Goal: Transaction & Acquisition: Subscribe to service/newsletter

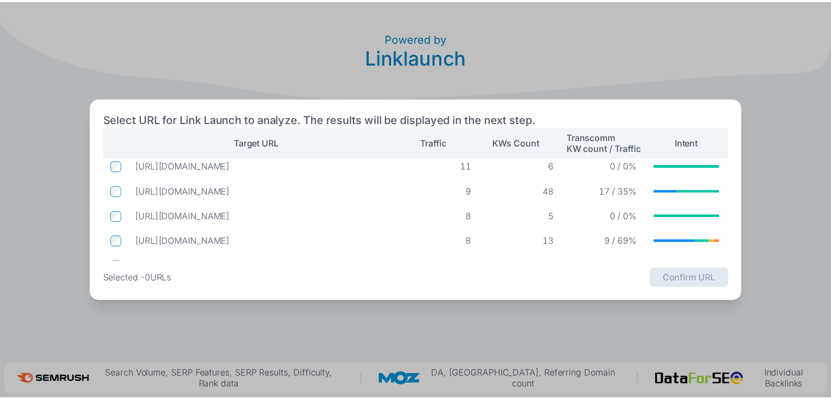
scroll to position [128, 9]
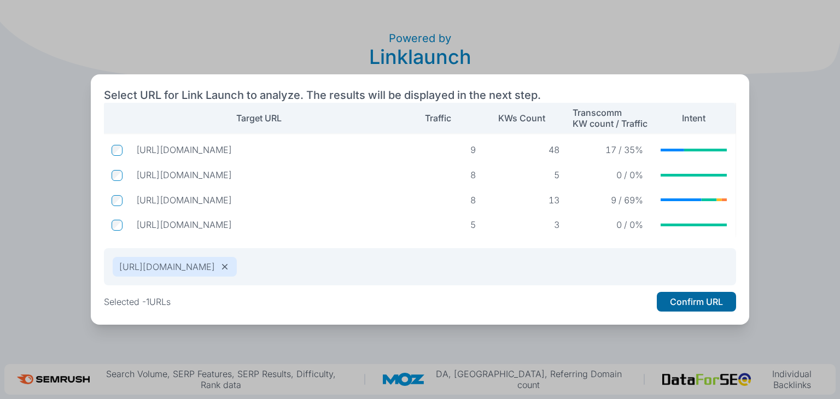
click at [687, 302] on button "Confirm URL" at bounding box center [695, 302] width 79 height 20
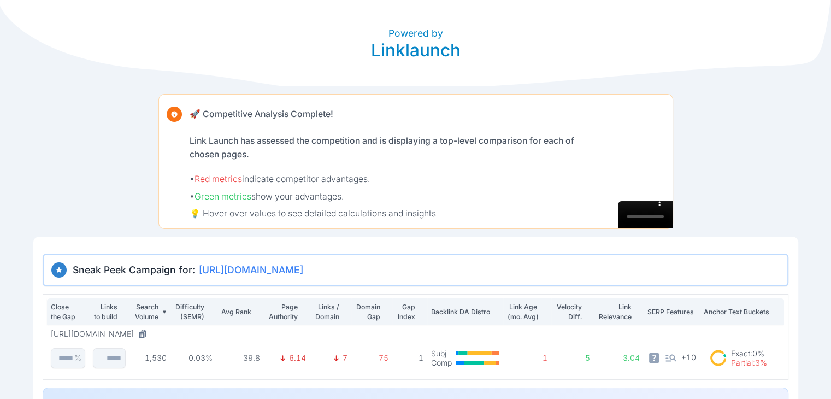
click at [673, 220] on video at bounding box center [645, 214] width 55 height 27
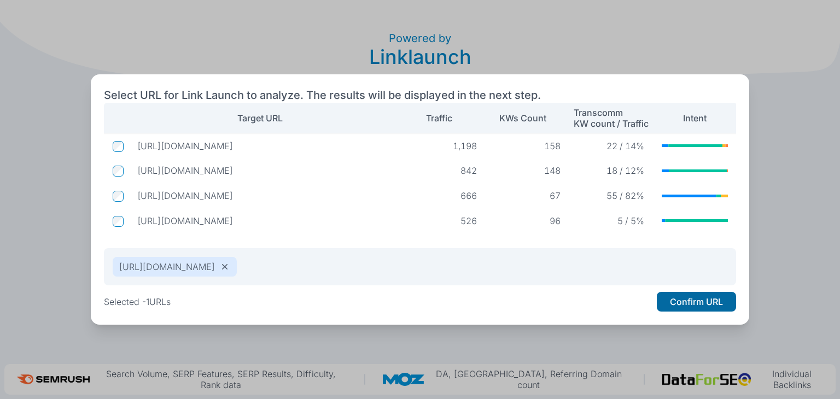
click at [687, 303] on button "Confirm URL" at bounding box center [695, 302] width 79 height 20
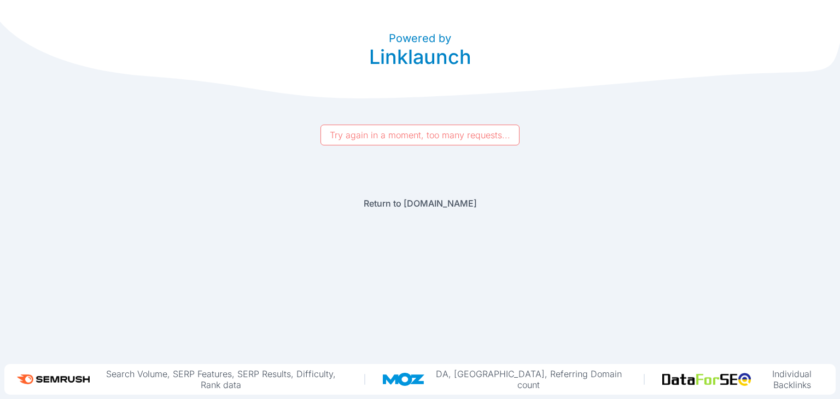
click at [418, 134] on p "Try again in a moment, too many requests..." at bounding box center [420, 135] width 198 height 11
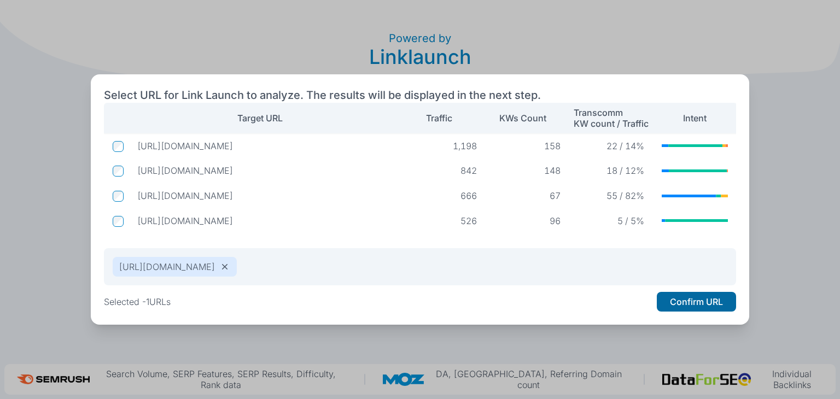
drag, startPoint x: 679, startPoint y: 301, endPoint x: 695, endPoint y: 302, distance: 16.4
click at [680, 301] on button "Confirm URL" at bounding box center [695, 302] width 79 height 20
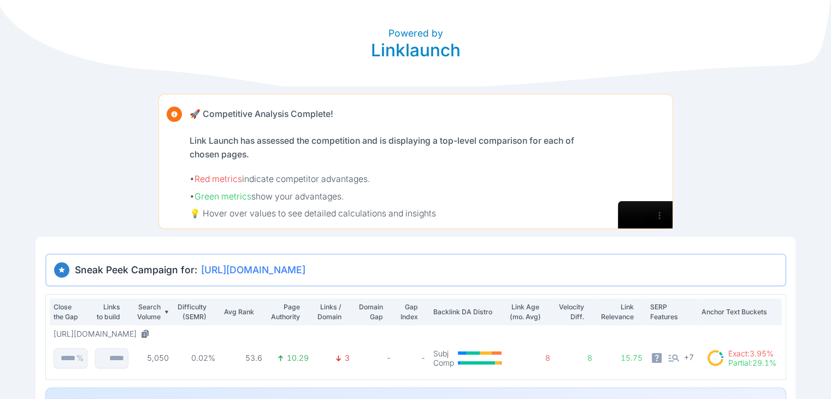
click at [673, 210] on video at bounding box center [645, 214] width 55 height 27
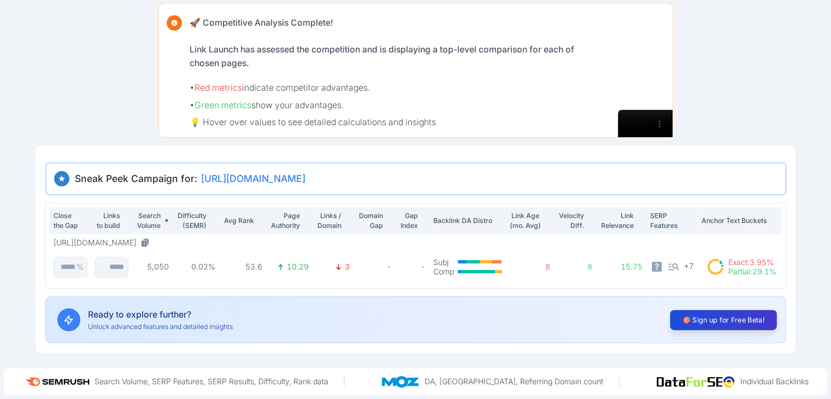
click at [746, 330] on button "🎯 Sign up for Free Beta!" at bounding box center [723, 320] width 107 height 20
